Goal: Submit feedback/report problem

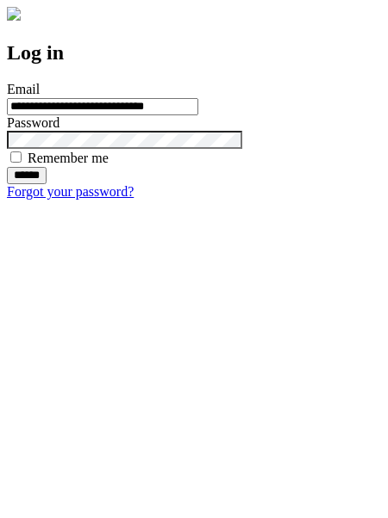
type input "**********"
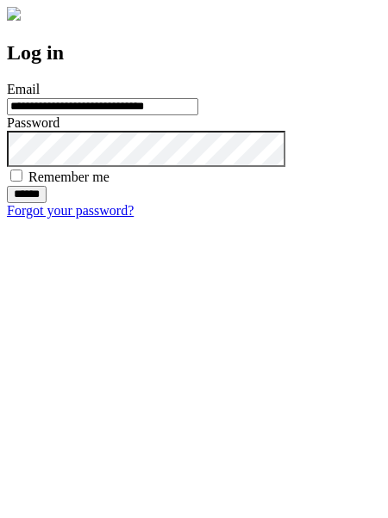
click at [47, 203] on input "******" at bounding box center [27, 194] width 40 height 17
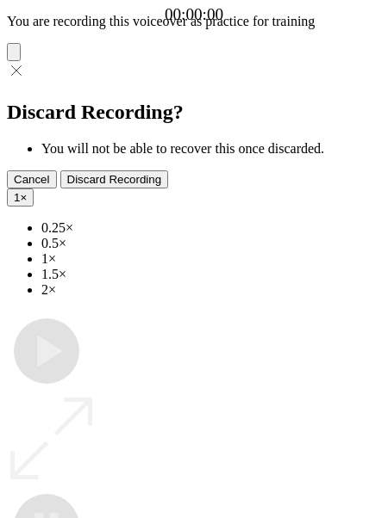
type input "**********"
